Goal: Task Accomplishment & Management: Complete application form

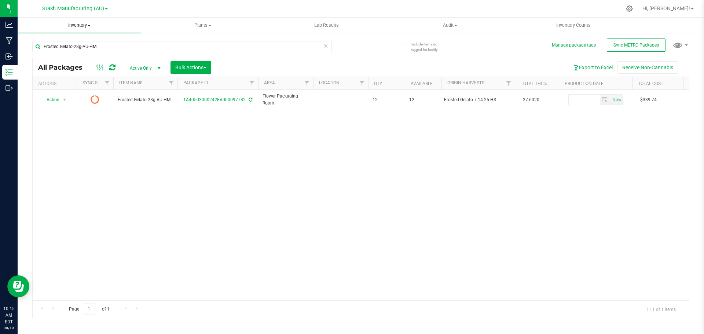
click at [92, 22] on span "Inventory" at bounding box center [80, 25] width 124 height 7
click at [61, 45] on span "All packages" at bounding box center [43, 44] width 50 height 6
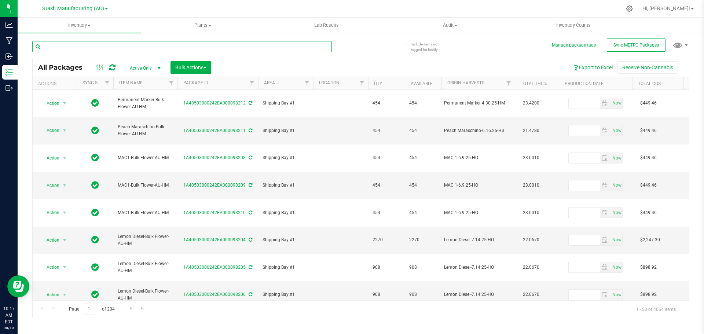
click at [118, 48] on input "text" at bounding box center [182, 46] width 300 height 11
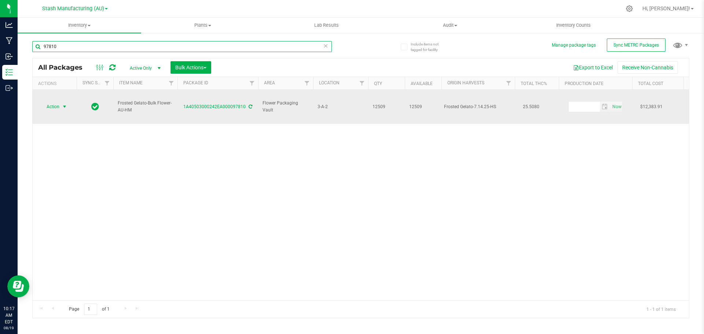
type input "97810"
click at [62, 104] on span "select" at bounding box center [65, 107] width 6 height 6
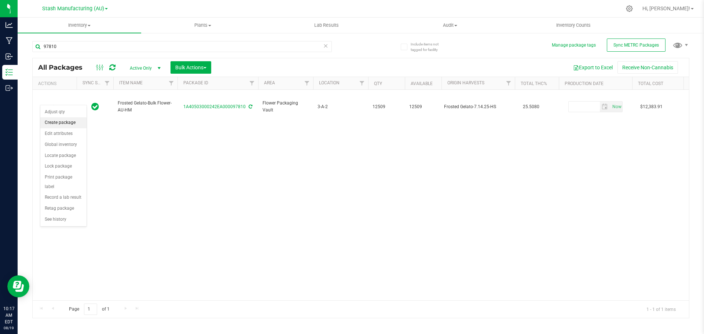
click at [65, 120] on li "Create package" at bounding box center [63, 122] width 46 height 11
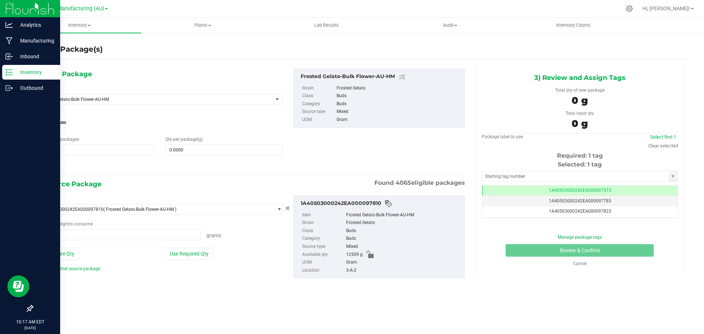
type input "0.0000 g"
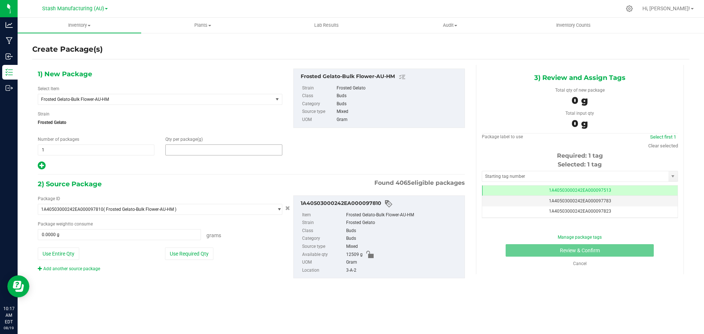
click at [208, 152] on span at bounding box center [223, 149] width 117 height 11
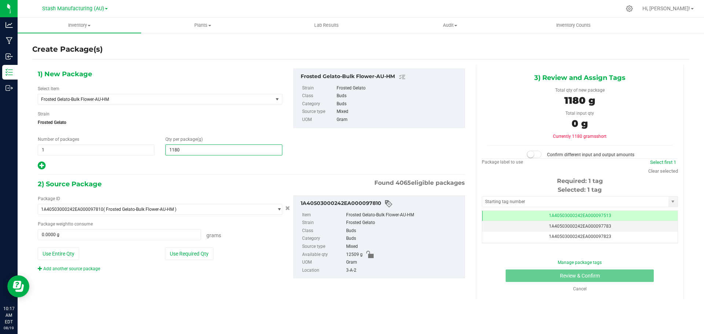
type input "11804"
type input "11,804.0000"
click at [187, 250] on button "Use Required Qty" at bounding box center [189, 254] width 48 height 12
type input "11804.0000 g"
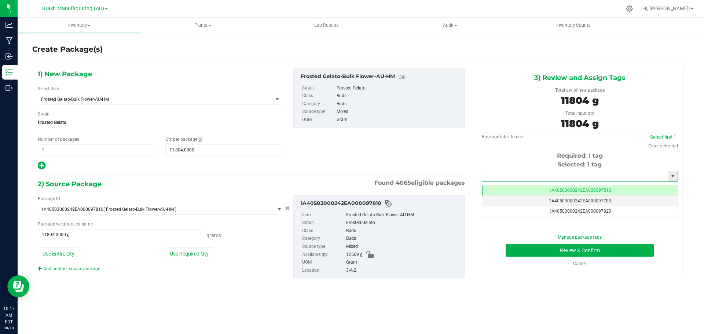
click at [548, 174] on input "text" at bounding box center [575, 176] width 186 height 10
click at [565, 190] on li "1A40503000242EA000097783" at bounding box center [579, 188] width 195 height 11
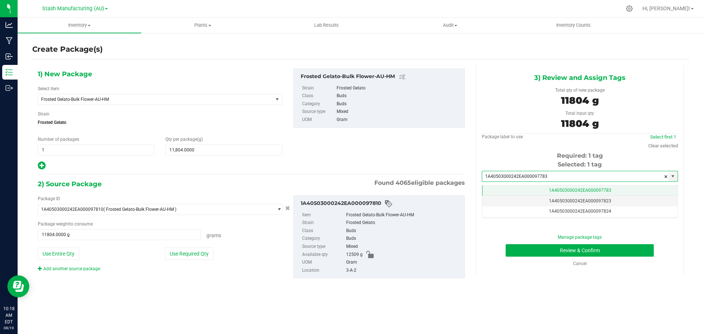
type input "1A40503000242EA000097783"
click at [557, 188] on span "1A40503000242EA000097783" at bounding box center [580, 190] width 62 height 5
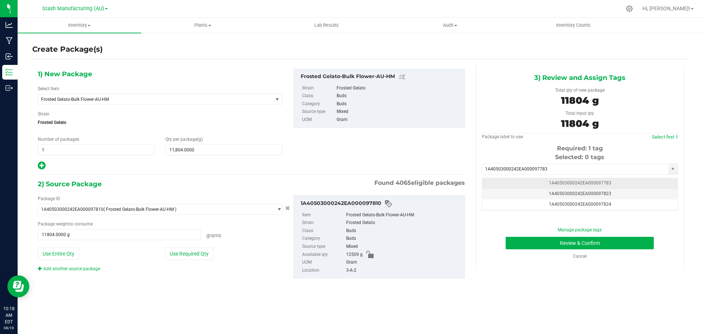
click at [590, 180] on span "1A40503000242EA000097783" at bounding box center [580, 182] width 62 height 5
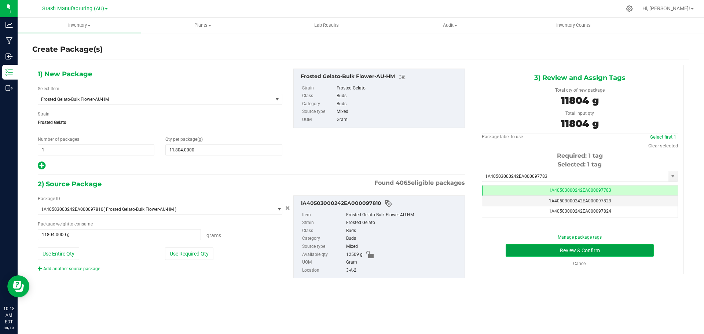
click at [559, 253] on button "Review & Confirm" at bounding box center [580, 250] width 148 height 12
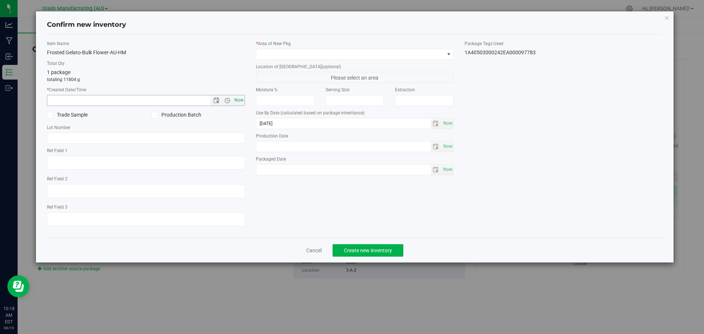
click at [232, 103] on span "Now" at bounding box center [238, 100] width 12 height 11
type input "[DATE] 10:18 AM"
click at [329, 61] on div "* Area of [GEOGRAPHIC_DATA] Location of [GEOGRAPHIC_DATA] (optional) Please sel…" at bounding box center [354, 109] width 209 height 139
click at [331, 56] on span at bounding box center [350, 54] width 188 height 10
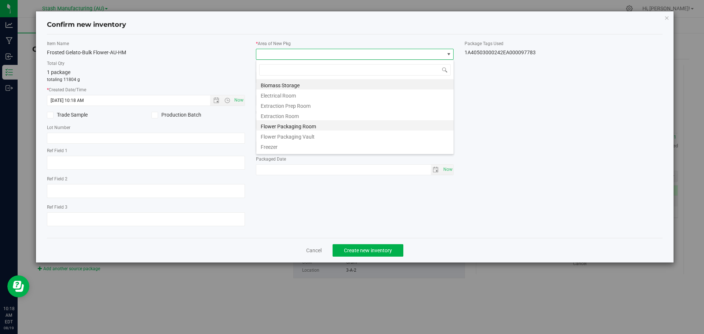
click at [308, 124] on li "Flower Packaging Room" at bounding box center [354, 125] width 197 height 10
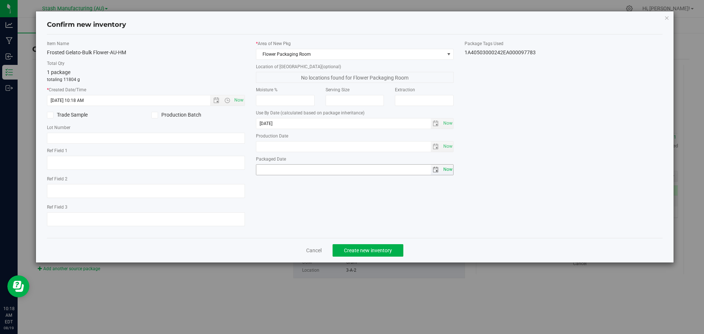
click at [446, 172] on span "Now" at bounding box center [447, 169] width 12 height 11
type input "[DATE]"
click at [378, 250] on span "Create new inventory" at bounding box center [368, 251] width 48 height 6
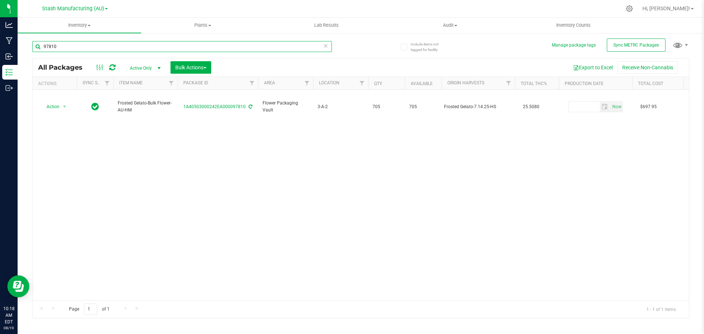
click at [74, 49] on input "97810" at bounding box center [182, 46] width 300 height 11
click at [83, 30] on uib-tab-heading "Inventory All packages All inventory Waste log Create inventory" at bounding box center [80, 25] width 124 height 15
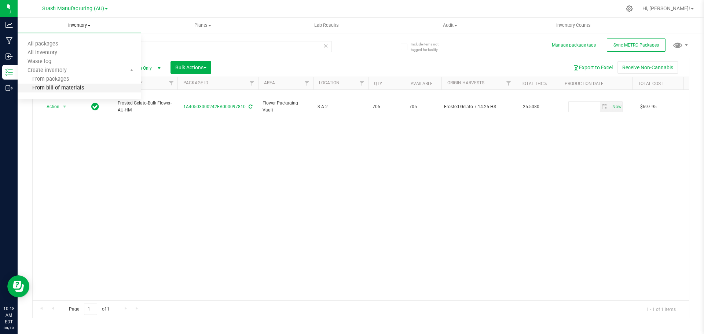
click at [53, 87] on span "From bill of materials" at bounding box center [51, 88] width 66 height 6
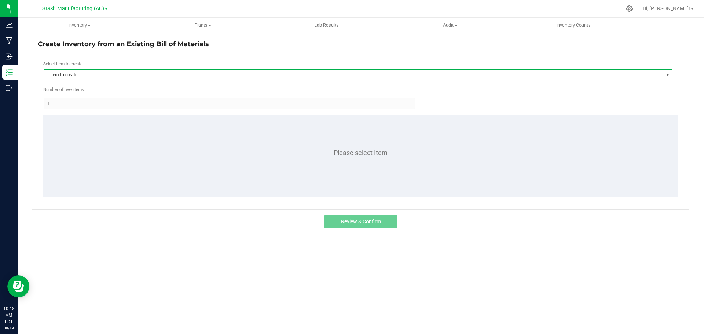
click at [94, 76] on span "Item to create" at bounding box center [353, 75] width 619 height 10
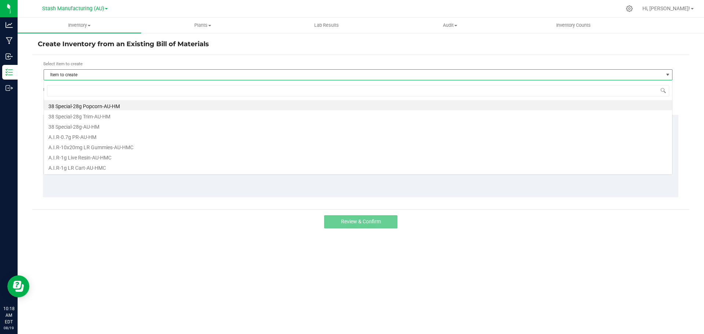
scroll to position [11, 629]
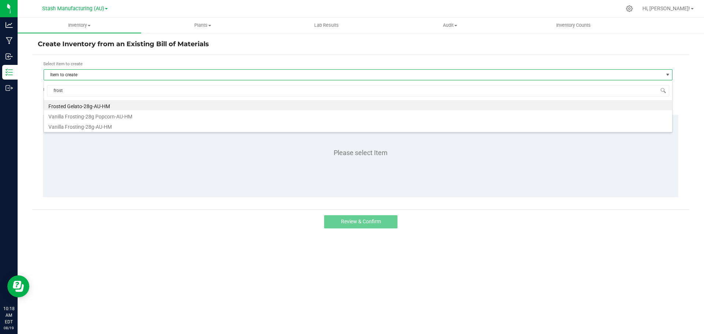
type input "froste"
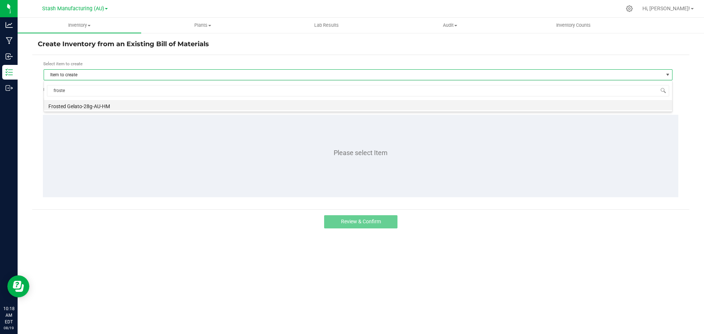
click at [89, 103] on li "Frosted Gelato-28g-AU-HM" at bounding box center [358, 105] width 628 height 10
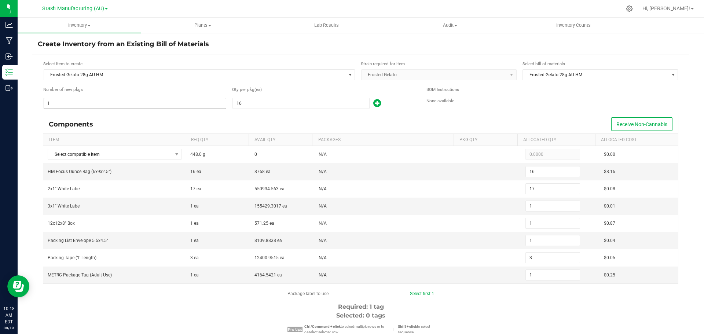
click at [132, 104] on input "1" at bounding box center [135, 103] width 182 height 10
click at [256, 110] on form "Select item to create Frosted Gelato-28g-AU-[PERSON_NAME] required for item Fro…" at bounding box center [361, 246] width 646 height 370
click at [258, 105] on input "16" at bounding box center [301, 103] width 136 height 10
type input "1"
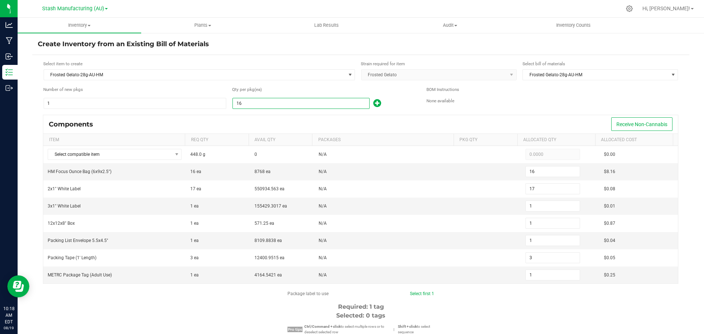
type input "1"
type input "0"
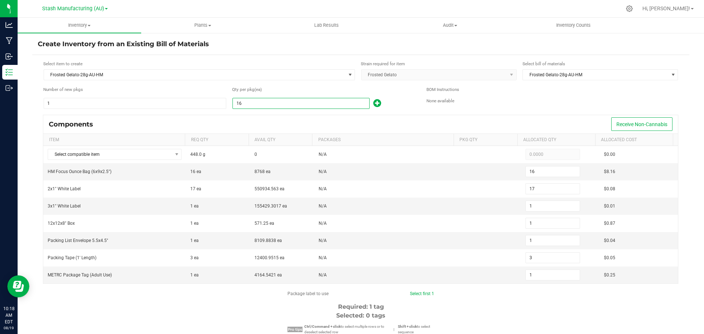
type input "0"
type input "11"
type input "12"
type input "1"
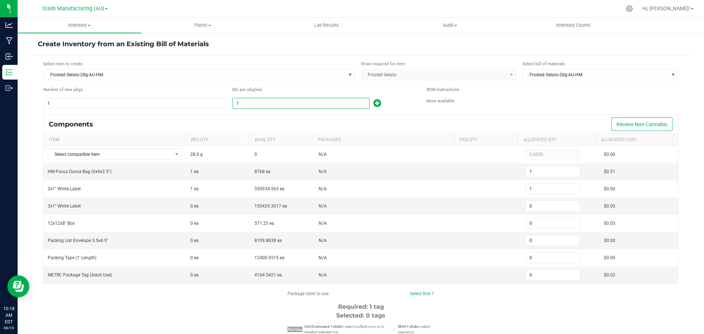
type input "1"
type input "2"
type input "1"
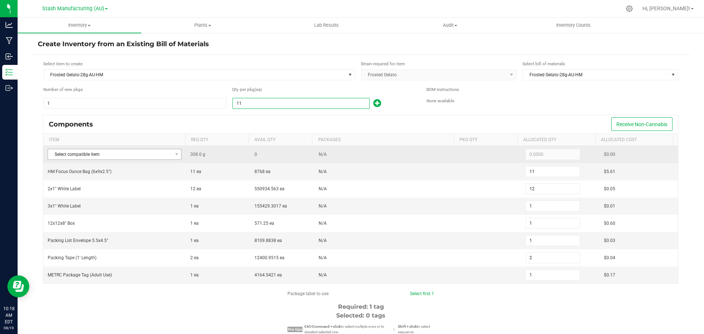
type input "11"
click at [155, 156] on span "Select compatible item" at bounding box center [110, 154] width 124 height 10
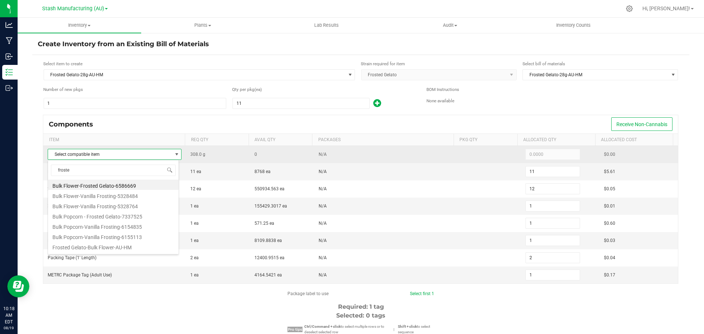
type input "frosted"
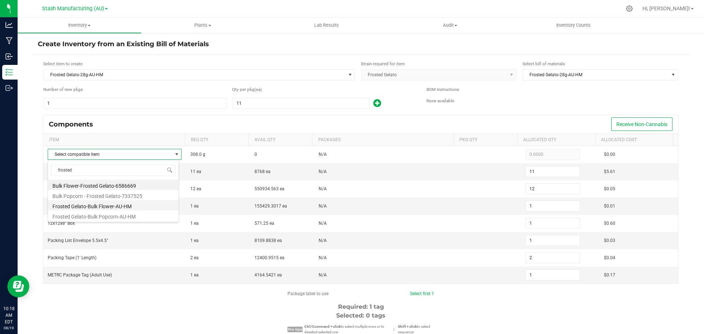
click at [124, 208] on li "Frosted Gelato-Bulk Flower-AU-HM" at bounding box center [113, 205] width 131 height 10
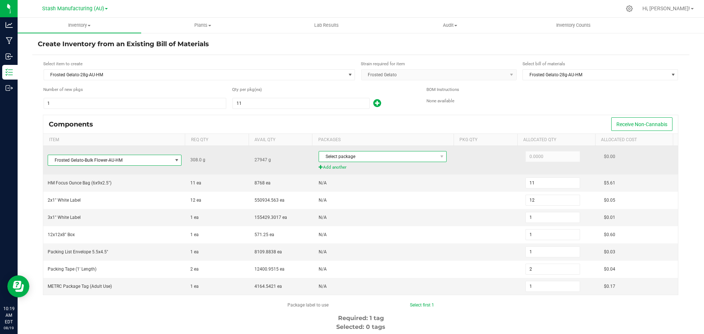
click at [349, 156] on span "Select package" at bounding box center [378, 156] width 118 height 10
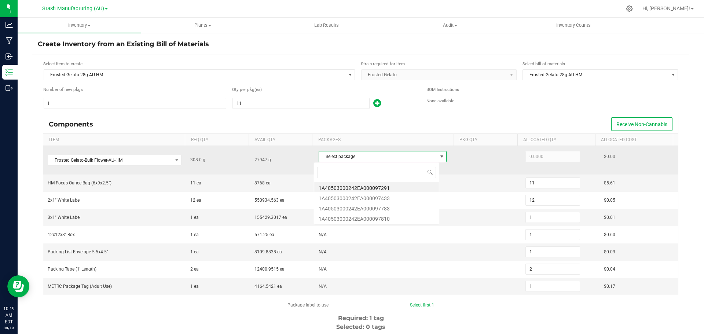
scroll to position [11, 125]
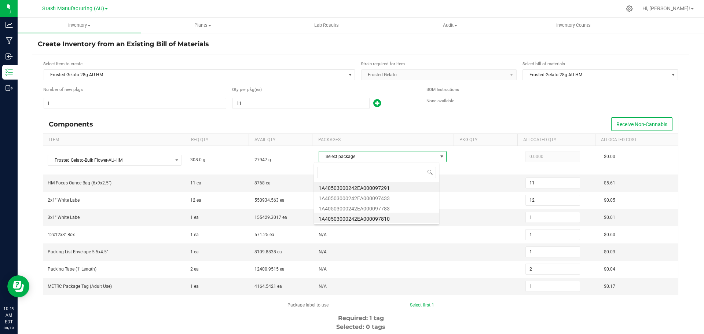
click at [371, 215] on li "1A40503000242EA000097810" at bounding box center [376, 218] width 125 height 10
type input "308.0000"
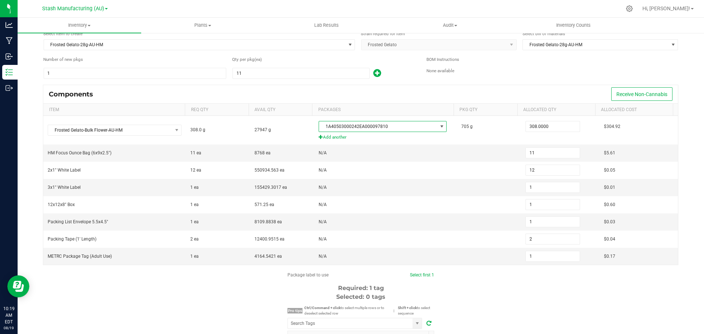
scroll to position [73, 0]
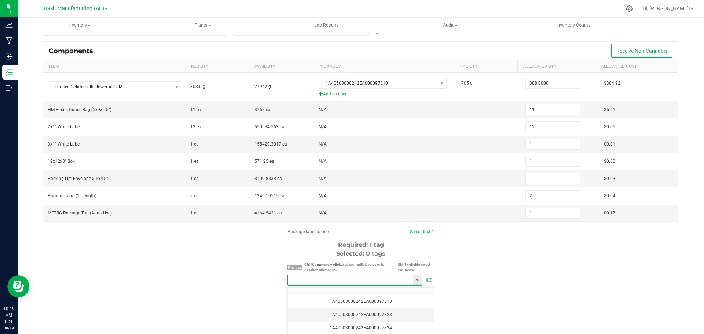
click at [344, 276] on input "NO DATA FOUND" at bounding box center [350, 280] width 125 height 10
click at [345, 290] on li "1A40503000242EA000098233" at bounding box center [352, 293] width 134 height 12
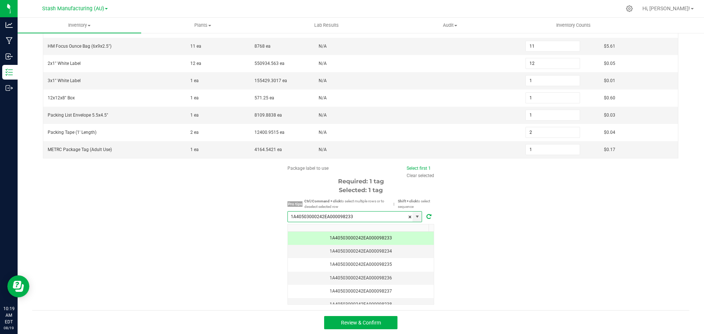
scroll to position [138, 0]
type input "1A40503000242EA000098233"
click at [355, 320] on span "Review & Confirm" at bounding box center [361, 322] width 40 height 6
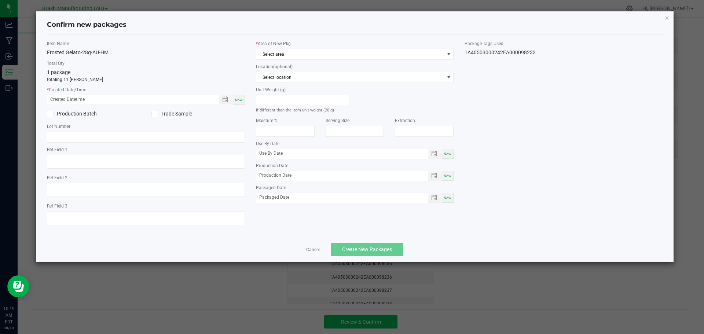
type input "[DATE]"
click at [241, 102] on span "Now" at bounding box center [239, 100] width 8 height 4
type input "[DATE] 10:19 AM"
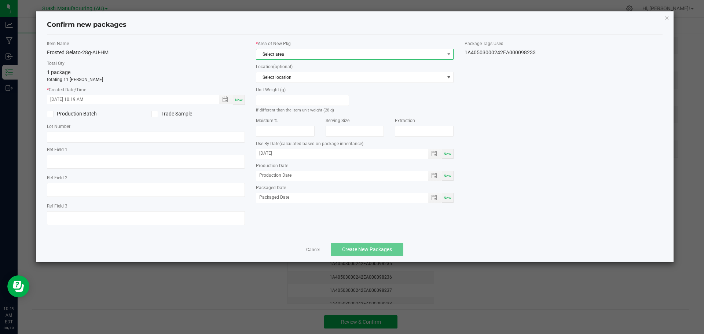
click at [288, 55] on span "Select area" at bounding box center [350, 54] width 188 height 10
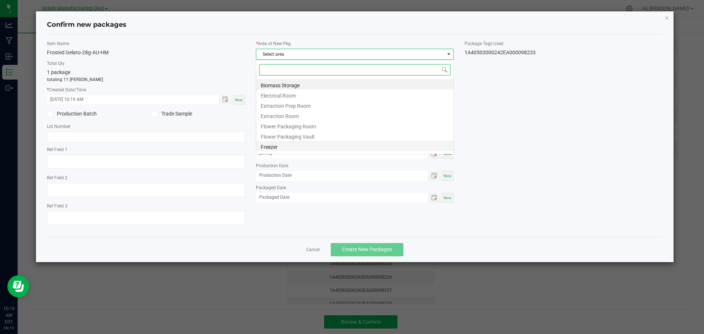
scroll to position [11, 198]
click at [298, 127] on li "Flower Packaging Room" at bounding box center [354, 125] width 197 height 10
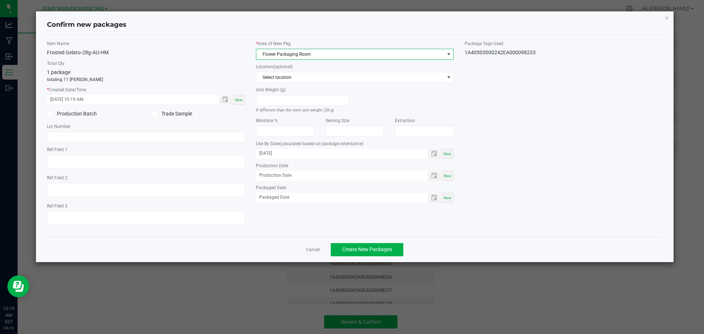
click at [451, 200] on div "Now" at bounding box center [448, 198] width 12 height 10
type input "[DATE]"
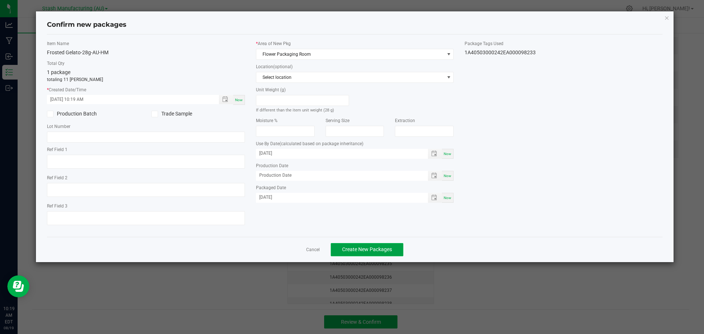
click at [363, 245] on button "Create New Packages" at bounding box center [367, 249] width 73 height 13
